Goal: Task Accomplishment & Management: Use online tool/utility

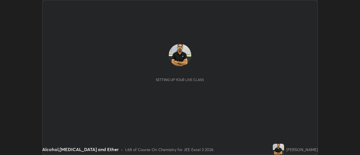
scroll to position [155, 360]
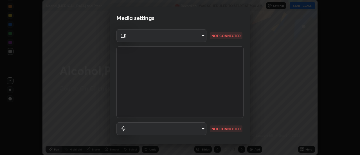
click at [200, 35] on body "Erase all Alcohol,[MEDICAL_DATA] and Ether Recording WAS SCHEDULED TO START AT …" at bounding box center [180, 77] width 360 height 155
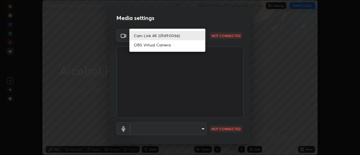
click at [172, 46] on li "OBS Virtual Camera" at bounding box center [167, 44] width 76 height 9
type input "aeae0228fcb2ddf3a676ce63988c6d85bbb403a14e4a67d180e4782271b35880"
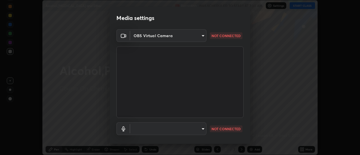
click at [201, 129] on body "Erase all Alcohol,[MEDICAL_DATA] and Ether Recording WAS SCHEDULED TO START AT …" at bounding box center [180, 77] width 360 height 155
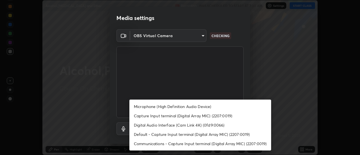
click at [202, 110] on li "Microphone (High Definition Audio Device)" at bounding box center [200, 106] width 142 height 9
type input "82b6b466b8e0d133430150f3e15298c9ad6d5f6c22182be90a2de1b6626d860c"
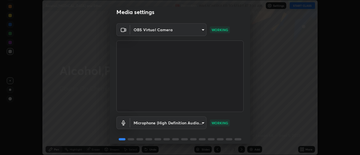
scroll to position [29, 0]
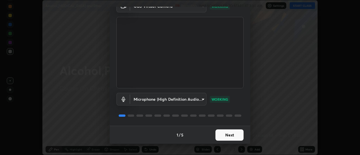
click at [233, 134] on button "Next" at bounding box center [229, 134] width 28 height 11
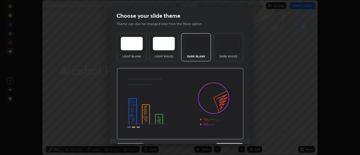
click at [236, 136] on img at bounding box center [180, 103] width 127 height 71
click at [238, 136] on img at bounding box center [180, 103] width 127 height 71
click at [239, 136] on img at bounding box center [180, 103] width 127 height 71
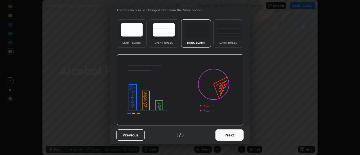
click at [235, 133] on button "Next" at bounding box center [229, 134] width 28 height 11
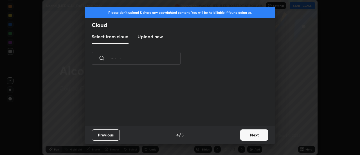
scroll to position [0, 0]
click at [236, 134] on div "Previous 4 / 5 Next" at bounding box center [180, 135] width 190 height 18
click at [240, 135] on button "Next" at bounding box center [254, 134] width 28 height 11
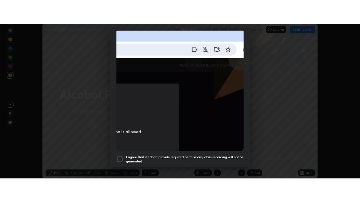
scroll to position [144, 0]
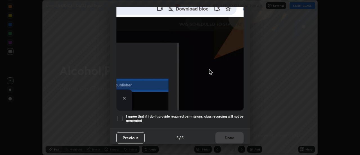
click at [236, 114] on h5 "I agree that if I don't provide required permissions, class recording will not …" at bounding box center [184, 118] width 117 height 9
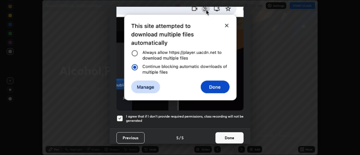
click at [233, 133] on button "Done" at bounding box center [229, 137] width 28 height 11
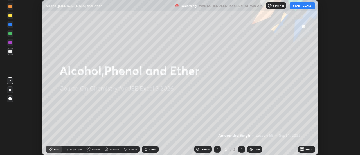
click at [303, 149] on icon at bounding box center [302, 147] width 1 height 1
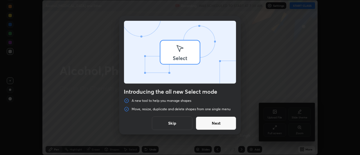
click at [276, 130] on div "Introducing the all new Select mode A new tool to help you manage shapes Move, …" at bounding box center [180, 77] width 360 height 155
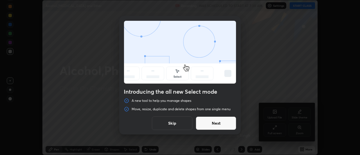
click at [228, 122] on button "Next" at bounding box center [216, 122] width 40 height 13
click at [230, 123] on button "Next" at bounding box center [216, 122] width 40 height 13
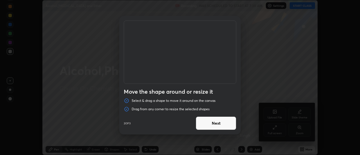
click at [230, 124] on button "Next" at bounding box center [216, 122] width 40 height 13
click at [232, 125] on button "Done" at bounding box center [216, 122] width 40 height 13
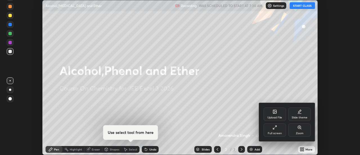
click at [276, 130] on div "Full screen" at bounding box center [274, 129] width 22 height 13
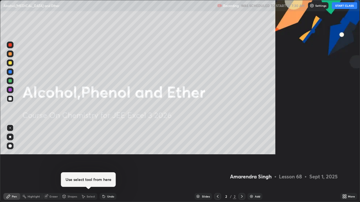
scroll to position [202, 360]
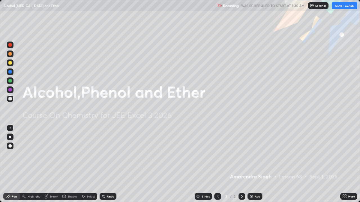
click at [339, 6] on button "START CLASS" at bounding box center [343, 5] width 25 height 7
click at [253, 155] on img at bounding box center [251, 196] width 4 height 4
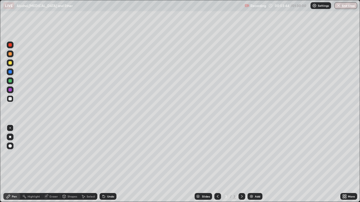
click at [111, 155] on div "Undo" at bounding box center [110, 196] width 7 height 3
click at [112, 155] on div "Undo" at bounding box center [110, 196] width 7 height 3
click at [114, 155] on div "Undo" at bounding box center [107, 196] width 17 height 7
click at [110, 155] on div "Undo" at bounding box center [110, 196] width 7 height 3
click at [107, 155] on div "Undo" at bounding box center [107, 196] width 17 height 7
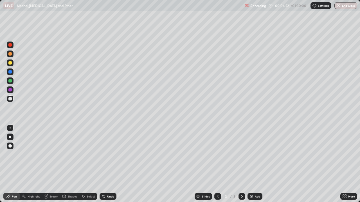
click at [249, 155] on img at bounding box center [251, 196] width 4 height 4
click at [7, 64] on div at bounding box center [10, 63] width 7 height 7
click at [10, 90] on div at bounding box center [9, 89] width 3 height 3
click at [7, 63] on div at bounding box center [10, 63] width 7 height 7
click at [11, 100] on div at bounding box center [9, 98] width 3 height 3
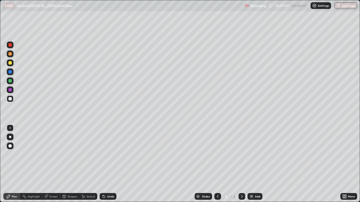
click at [108, 155] on div "Undo" at bounding box center [107, 196] width 17 height 7
click at [10, 90] on div at bounding box center [9, 89] width 3 height 3
click at [11, 100] on div at bounding box center [9, 98] width 3 height 3
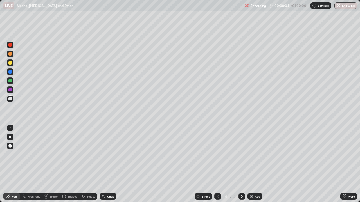
click at [8, 62] on div at bounding box center [9, 62] width 3 height 3
click at [111, 155] on div "Undo" at bounding box center [107, 196] width 17 height 7
click at [112, 155] on div "Undo" at bounding box center [107, 196] width 17 height 7
click at [113, 155] on div "Undo" at bounding box center [110, 196] width 7 height 3
click at [114, 155] on div "Undo" at bounding box center [107, 196] width 17 height 7
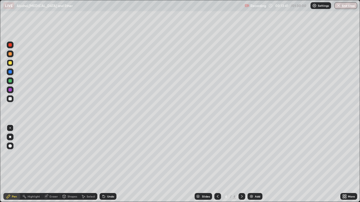
click at [257, 155] on div "Add" at bounding box center [254, 196] width 15 height 7
click at [219, 155] on icon at bounding box center [217, 196] width 4 height 4
click at [241, 155] on icon at bounding box center [241, 196] width 4 height 4
click at [251, 155] on img at bounding box center [251, 196] width 4 height 4
click at [12, 46] on div at bounding box center [10, 45] width 7 height 7
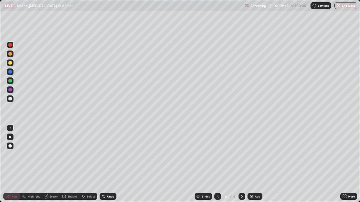
click at [110, 155] on div "Undo" at bounding box center [107, 196] width 17 height 7
click at [109, 155] on div "Undo" at bounding box center [110, 196] width 7 height 3
click at [254, 155] on div "Add" at bounding box center [254, 196] width 15 height 7
click at [7, 73] on div at bounding box center [10, 72] width 7 height 7
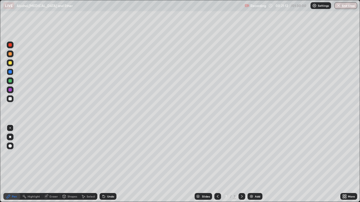
click at [7, 73] on div at bounding box center [10, 72] width 7 height 7
click at [7, 64] on div at bounding box center [10, 63] width 7 height 7
click at [7, 71] on div at bounding box center [10, 72] width 7 height 7
click at [156, 67] on button "Undo" at bounding box center [158, 65] width 16 height 7
click at [10, 90] on div at bounding box center [9, 89] width 3 height 3
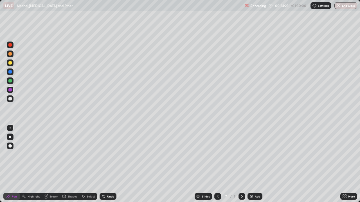
click at [10, 99] on div at bounding box center [9, 98] width 3 height 3
click at [107, 155] on div "Undo" at bounding box center [107, 196] width 17 height 7
click at [108, 155] on div "Undo" at bounding box center [110, 196] width 7 height 3
click at [109, 155] on div "Undo" at bounding box center [107, 196] width 17 height 7
click at [10, 92] on div at bounding box center [10, 90] width 7 height 7
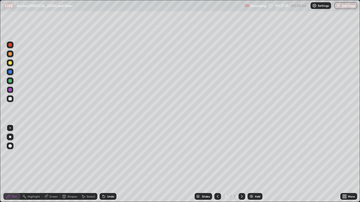
click at [12, 101] on div at bounding box center [10, 99] width 7 height 7
click at [115, 155] on div "Undo" at bounding box center [106, 196] width 19 height 11
click at [249, 155] on img at bounding box center [251, 196] width 4 height 4
click at [10, 81] on div at bounding box center [9, 80] width 3 height 3
click at [10, 72] on div at bounding box center [9, 71] width 3 height 3
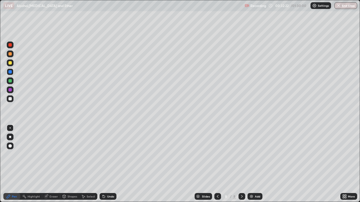
click at [8, 63] on div at bounding box center [10, 63] width 7 height 7
click at [273, 10] on div "Recording 00:33:04 / 01:30:00 Settings End Class" at bounding box center [300, 5] width 112 height 11
click at [8, 101] on div at bounding box center [10, 99] width 7 height 7
click at [9, 83] on div at bounding box center [10, 81] width 7 height 7
click at [217, 155] on icon at bounding box center [217, 196] width 4 height 4
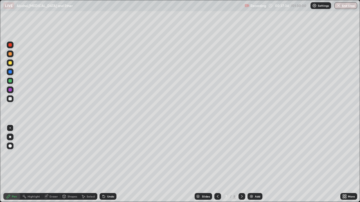
click at [218, 155] on icon at bounding box center [217, 196] width 4 height 4
click at [11, 101] on div at bounding box center [10, 99] width 7 height 7
click at [7, 64] on div at bounding box center [10, 63] width 7 height 7
click at [8, 82] on div at bounding box center [10, 81] width 7 height 7
click at [10, 63] on div at bounding box center [9, 62] width 3 height 3
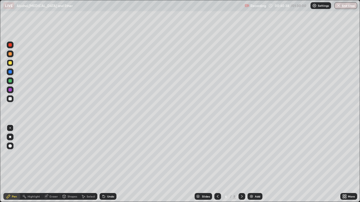
click at [51, 155] on div "Eraser" at bounding box center [53, 196] width 8 height 3
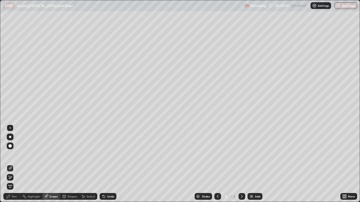
click at [13, 155] on div "Pen" at bounding box center [11, 196] width 17 height 7
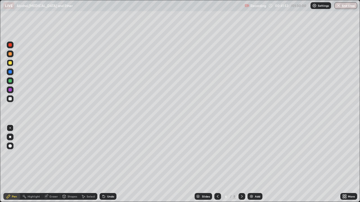
click at [240, 155] on icon at bounding box center [241, 196] width 4 height 4
click at [256, 155] on div "Add" at bounding box center [257, 196] width 5 height 3
click at [216, 155] on icon at bounding box center [217, 196] width 4 height 4
click at [241, 155] on icon at bounding box center [241, 196] width 4 height 4
click at [242, 155] on icon at bounding box center [241, 196] width 4 height 4
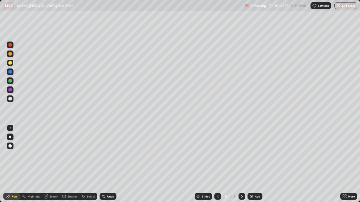
click at [251, 155] on img at bounding box center [251, 196] width 4 height 4
click at [216, 155] on icon at bounding box center [217, 196] width 4 height 4
click at [217, 155] on icon at bounding box center [217, 196] width 4 height 4
click at [7, 87] on div at bounding box center [10, 90] width 7 height 7
click at [8, 64] on div at bounding box center [10, 63] width 7 height 7
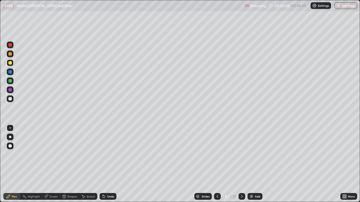
click at [109, 155] on div "Undo" at bounding box center [110, 196] width 7 height 3
click at [108, 155] on div "Undo" at bounding box center [107, 196] width 17 height 7
click at [105, 155] on div "Undo" at bounding box center [107, 196] width 17 height 7
click at [106, 155] on div "Undo" at bounding box center [107, 196] width 17 height 7
click at [10, 99] on div at bounding box center [9, 98] width 3 height 3
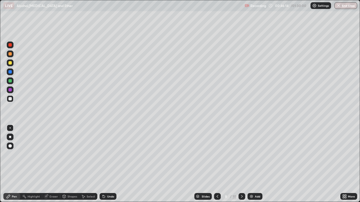
click at [107, 155] on div "Undo" at bounding box center [107, 196] width 17 height 7
click at [109, 155] on div "Undo" at bounding box center [110, 196] width 7 height 3
click at [107, 155] on div "Undo" at bounding box center [110, 196] width 7 height 3
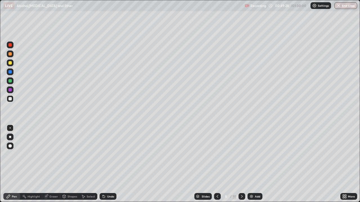
click at [217, 155] on icon at bounding box center [217, 196] width 4 height 4
click at [242, 155] on icon at bounding box center [241, 196] width 4 height 4
click at [7, 81] on div at bounding box center [10, 81] width 7 height 7
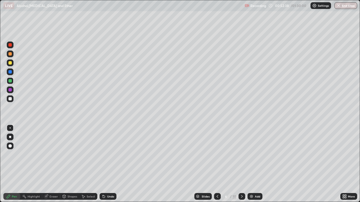
click at [12, 100] on div at bounding box center [10, 99] width 7 height 7
click at [10, 93] on div at bounding box center [10, 90] width 7 height 7
click at [255, 155] on div "Add" at bounding box center [257, 196] width 5 height 3
click at [8, 64] on div at bounding box center [10, 63] width 7 height 7
click at [108, 155] on div "Undo" at bounding box center [107, 196] width 17 height 7
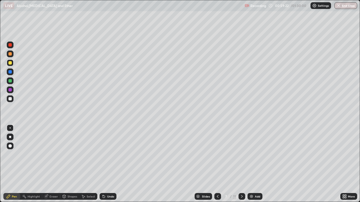
click at [108, 155] on div "Undo" at bounding box center [107, 196] width 17 height 7
click at [7, 72] on div at bounding box center [10, 72] width 7 height 7
click at [108, 155] on div "Undo" at bounding box center [107, 196] width 17 height 7
click at [10, 81] on div at bounding box center [9, 80] width 3 height 3
click at [217, 155] on icon at bounding box center [217, 196] width 4 height 4
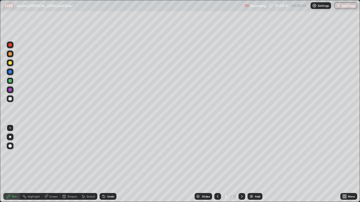
click at [241, 155] on icon at bounding box center [241, 196] width 4 height 4
click at [243, 155] on div at bounding box center [241, 196] width 7 height 7
click at [217, 155] on icon at bounding box center [217, 196] width 4 height 4
click at [256, 155] on div "Add" at bounding box center [254, 196] width 15 height 7
click at [8, 65] on div at bounding box center [10, 63] width 7 height 7
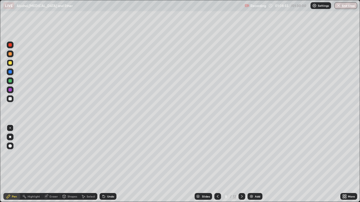
click at [11, 90] on div at bounding box center [9, 89] width 3 height 3
click at [10, 74] on div at bounding box center [10, 72] width 7 height 7
click at [11, 91] on div at bounding box center [9, 89] width 3 height 3
click at [105, 155] on icon at bounding box center [103, 196] width 4 height 4
click at [106, 155] on div "Undo" at bounding box center [107, 196] width 17 height 7
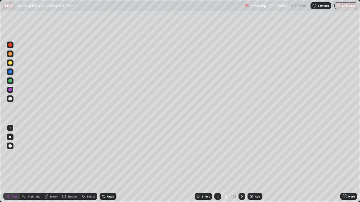
click at [106, 155] on div "Undo" at bounding box center [107, 196] width 17 height 7
click at [8, 98] on div at bounding box center [10, 99] width 7 height 7
click at [242, 155] on icon at bounding box center [241, 196] width 4 height 4
click at [217, 155] on icon at bounding box center [217, 196] width 4 height 4
click at [240, 155] on icon at bounding box center [241, 196] width 4 height 4
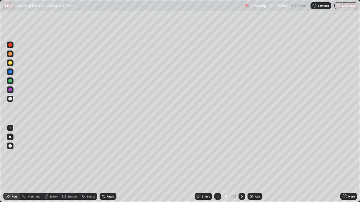
click at [241, 155] on icon at bounding box center [241, 196] width 4 height 4
click at [242, 155] on icon at bounding box center [241, 196] width 4 height 4
click at [217, 155] on icon at bounding box center [217, 196] width 4 height 4
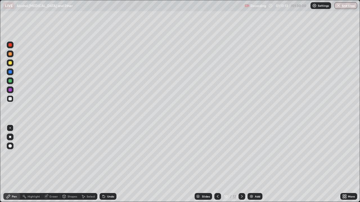
click at [217, 155] on icon at bounding box center [218, 196] width 2 height 3
click at [214, 155] on div at bounding box center [217, 196] width 7 height 7
click at [241, 155] on icon at bounding box center [241, 196] width 4 height 4
click at [241, 155] on icon at bounding box center [242, 196] width 2 height 3
click at [240, 155] on icon at bounding box center [241, 196] width 4 height 4
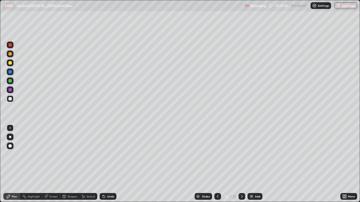
click at [240, 155] on icon at bounding box center [241, 196] width 4 height 4
click at [12, 45] on div at bounding box center [10, 45] width 7 height 7
click at [10, 98] on div at bounding box center [9, 98] width 3 height 3
click at [11, 90] on div at bounding box center [9, 89] width 3 height 3
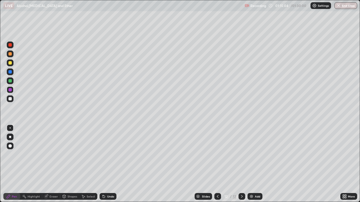
click at [219, 155] on div at bounding box center [217, 196] width 7 height 7
click at [217, 155] on icon at bounding box center [217, 196] width 4 height 4
click at [217, 155] on icon at bounding box center [218, 196] width 2 height 3
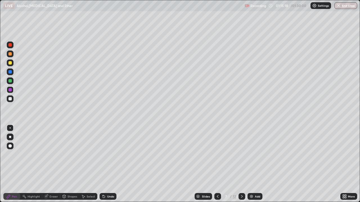
click at [241, 155] on icon at bounding box center [242, 196] width 2 height 3
click at [241, 155] on icon at bounding box center [241, 196] width 4 height 4
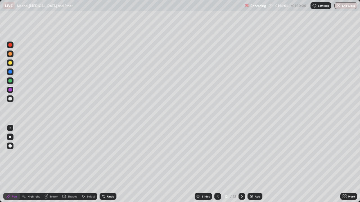
click at [8, 100] on div at bounding box center [10, 99] width 7 height 7
click at [10, 64] on div at bounding box center [9, 62] width 3 height 3
click at [249, 155] on img at bounding box center [251, 196] width 4 height 4
click at [108, 155] on div "Undo" at bounding box center [107, 196] width 17 height 7
click at [108, 155] on div "Undo" at bounding box center [110, 196] width 7 height 3
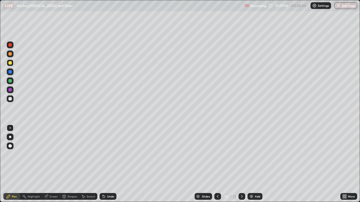
click at [108, 155] on div "Undo" at bounding box center [110, 196] width 7 height 3
click at [12, 99] on div at bounding box center [10, 99] width 7 height 7
click at [10, 90] on div at bounding box center [9, 89] width 3 height 3
click at [349, 6] on button "End Class" at bounding box center [345, 5] width 23 height 7
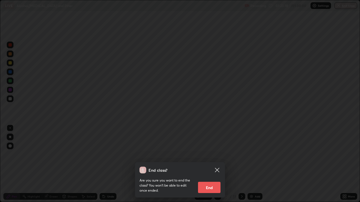
click at [211, 155] on button "End" at bounding box center [209, 187] width 22 height 11
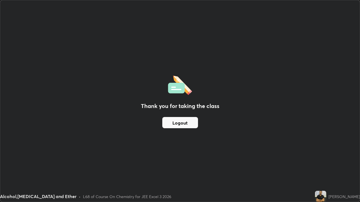
click at [183, 125] on button "Logout" at bounding box center [180, 122] width 36 height 11
